Goal: Transaction & Acquisition: Book appointment/travel/reservation

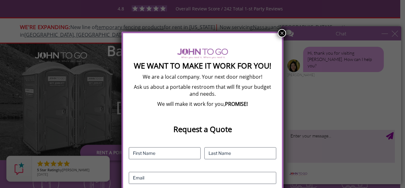
click at [281, 34] on button "×" at bounding box center [282, 33] width 8 height 8
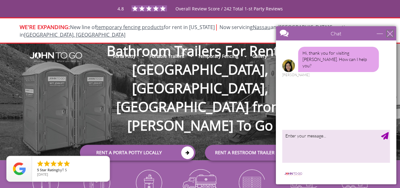
click at [391, 33] on div "close" at bounding box center [389, 33] width 6 height 6
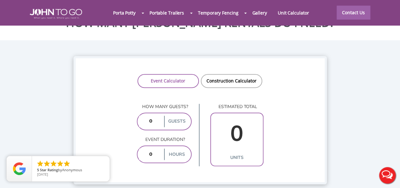
scroll to position [461, 0]
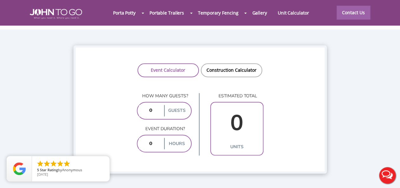
click at [152, 105] on input "number" at bounding box center [151, 110] width 24 height 11
click at [153, 105] on input "number" at bounding box center [151, 110] width 24 height 11
drag, startPoint x: 153, startPoint y: 97, endPoint x: 148, endPoint y: 97, distance: 4.8
click at [150, 105] on input "number" at bounding box center [151, 110] width 24 height 11
click at [148, 105] on input "number" at bounding box center [151, 110] width 24 height 11
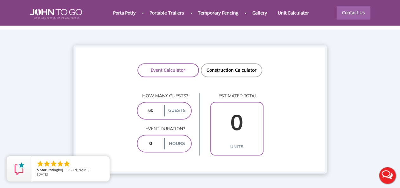
type input "60"
click at [235, 107] on input "0" at bounding box center [236, 123] width 49 height 36
click at [159, 138] on input "number" at bounding box center [151, 143] width 24 height 11
click at [155, 138] on input "number" at bounding box center [151, 143] width 24 height 11
type input "6"
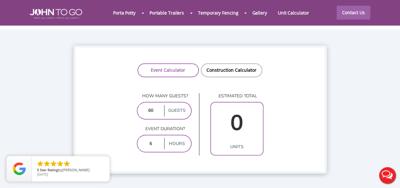
type input "3"
click at [153, 138] on input "6" at bounding box center [151, 143] width 24 height 11
type input "6"
click at [162, 105] on input "60" at bounding box center [151, 110] width 24 height 11
click at [150, 138] on input "6" at bounding box center [151, 143] width 24 height 11
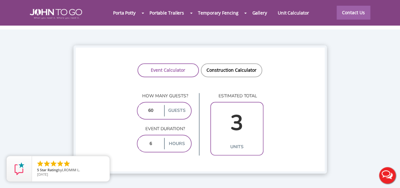
click at [156, 138] on input "6" at bounding box center [151, 143] width 24 height 11
type input "2"
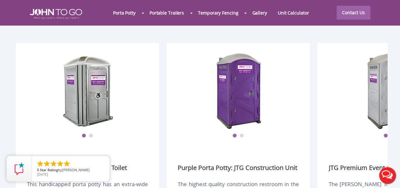
scroll to position [757, 0]
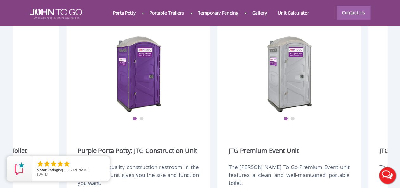
drag, startPoint x: 258, startPoint y: 83, endPoint x: 158, endPoint y: 87, distance: 100.1
click at [158, 87] on img at bounding box center [138, 73] width 51 height 79
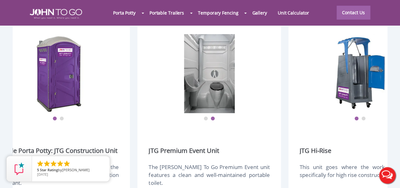
drag, startPoint x: 333, startPoint y: 79, endPoint x: 176, endPoint y: 98, distance: 157.5
click at [176, 98] on div "1 2" at bounding box center [208, 73] width 121 height 79
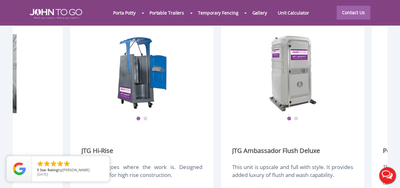
drag, startPoint x: 321, startPoint y: 84, endPoint x: 117, endPoint y: 94, distance: 204.8
click at [118, 94] on div "1 2" at bounding box center [141, 73] width 121 height 79
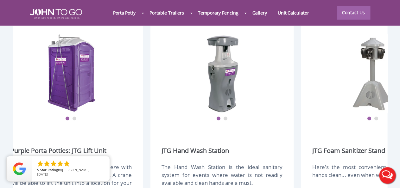
click at [301, 83] on div "1 2 JTG Foam Sanitizer Stand Here's the most convenient way yet to keep hands c…" at bounding box center [372, 129] width 143 height 207
drag, startPoint x: 301, startPoint y: 83, endPoint x: 140, endPoint y: 90, distance: 161.6
click at [140, 90] on div "4.8 Overall Review Score / 242 Total 1-st Party Reviews WE'RE EXPANDING: New li…" at bounding box center [200, 19] width 400 height 1553
click at [277, 79] on div at bounding box center [343, 73] width 606 height 79
click at [238, 81] on div at bounding box center [221, 73] width 121 height 79
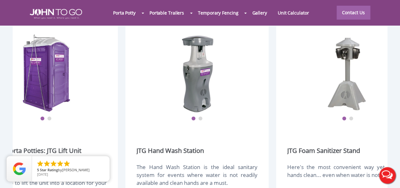
drag, startPoint x: 208, startPoint y: 83, endPoint x: 145, endPoint y: 86, distance: 63.7
click at [145, 86] on div at bounding box center [196, 73] width 121 height 79
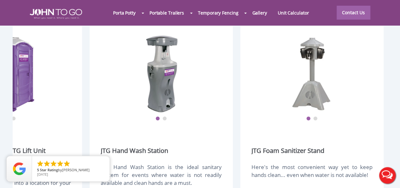
scroll to position [0, 1132]
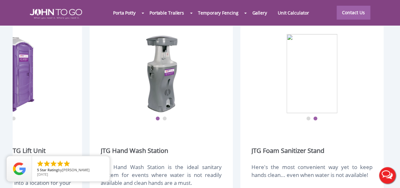
drag, startPoint x: 281, startPoint y: 74, endPoint x: 110, endPoint y: 86, distance: 171.0
drag, startPoint x: 346, startPoint y: 145, endPoint x: 217, endPoint y: 156, distance: 129.3
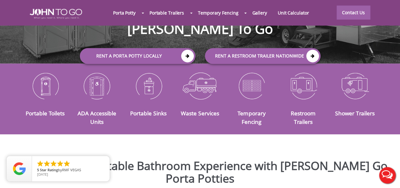
scroll to position [0, 0]
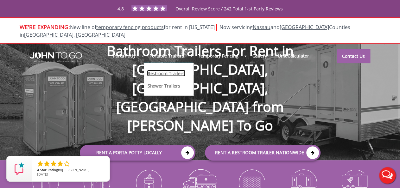
click at [176, 70] on link "Restroom Trailers" at bounding box center [166, 73] width 38 height 7
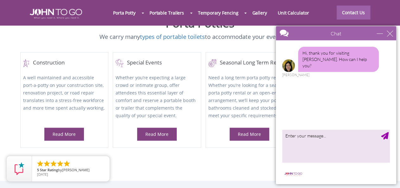
scroll to position [263, 0]
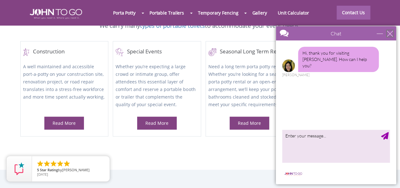
click at [390, 33] on div "close" at bounding box center [389, 33] width 6 height 6
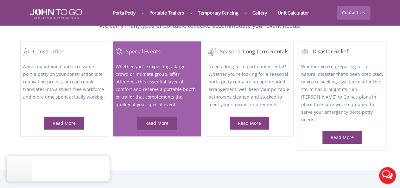
scroll to position [0, 0]
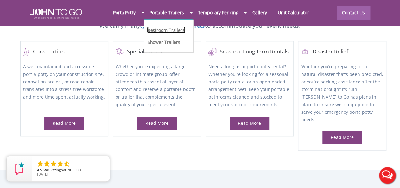
click at [177, 30] on link "Restroom Trailers" at bounding box center [166, 30] width 38 height 7
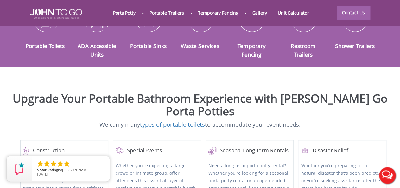
scroll to position [99, 0]
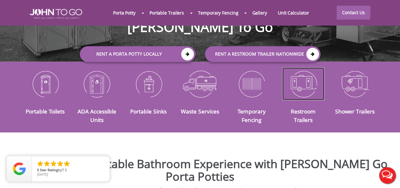
click at [307, 78] on img at bounding box center [303, 83] width 42 height 33
